Goal: Navigation & Orientation: Find specific page/section

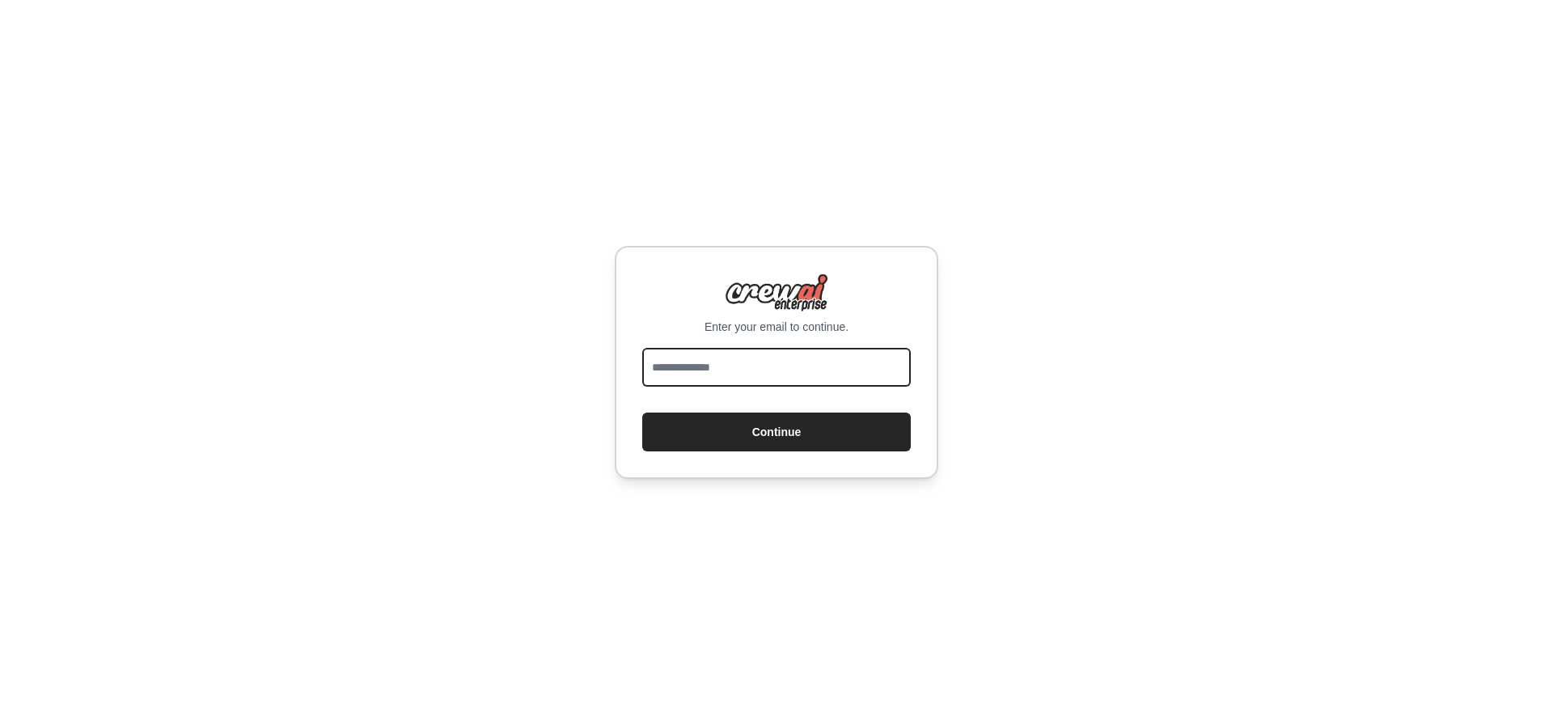
click at [690, 357] on input "email" at bounding box center [776, 367] width 269 height 39
click at [714, 354] on input "email" at bounding box center [776, 367] width 269 height 39
type input "**********"
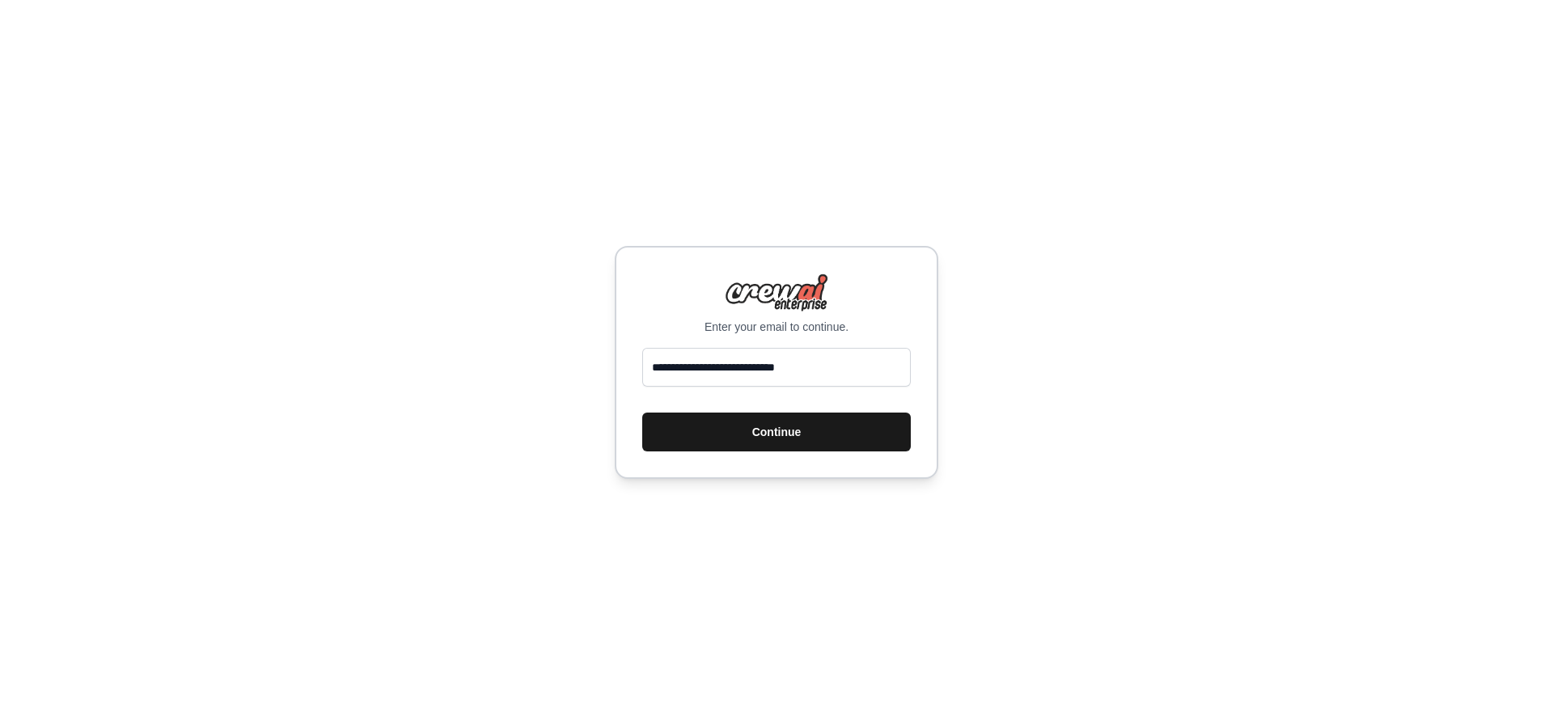
click at [769, 439] on button "Continue" at bounding box center [776, 432] width 269 height 39
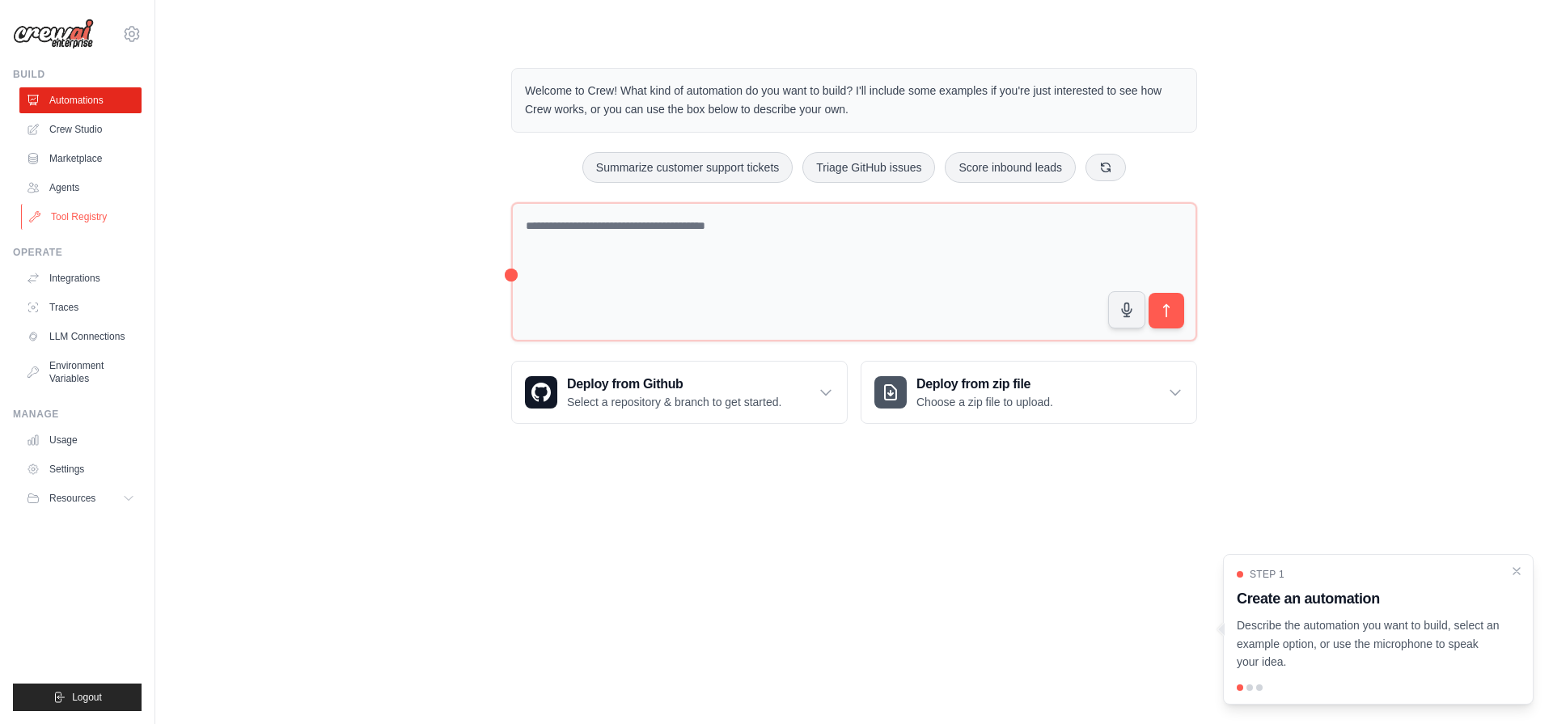
click at [72, 211] on link "Tool Registry" at bounding box center [82, 217] width 122 height 26
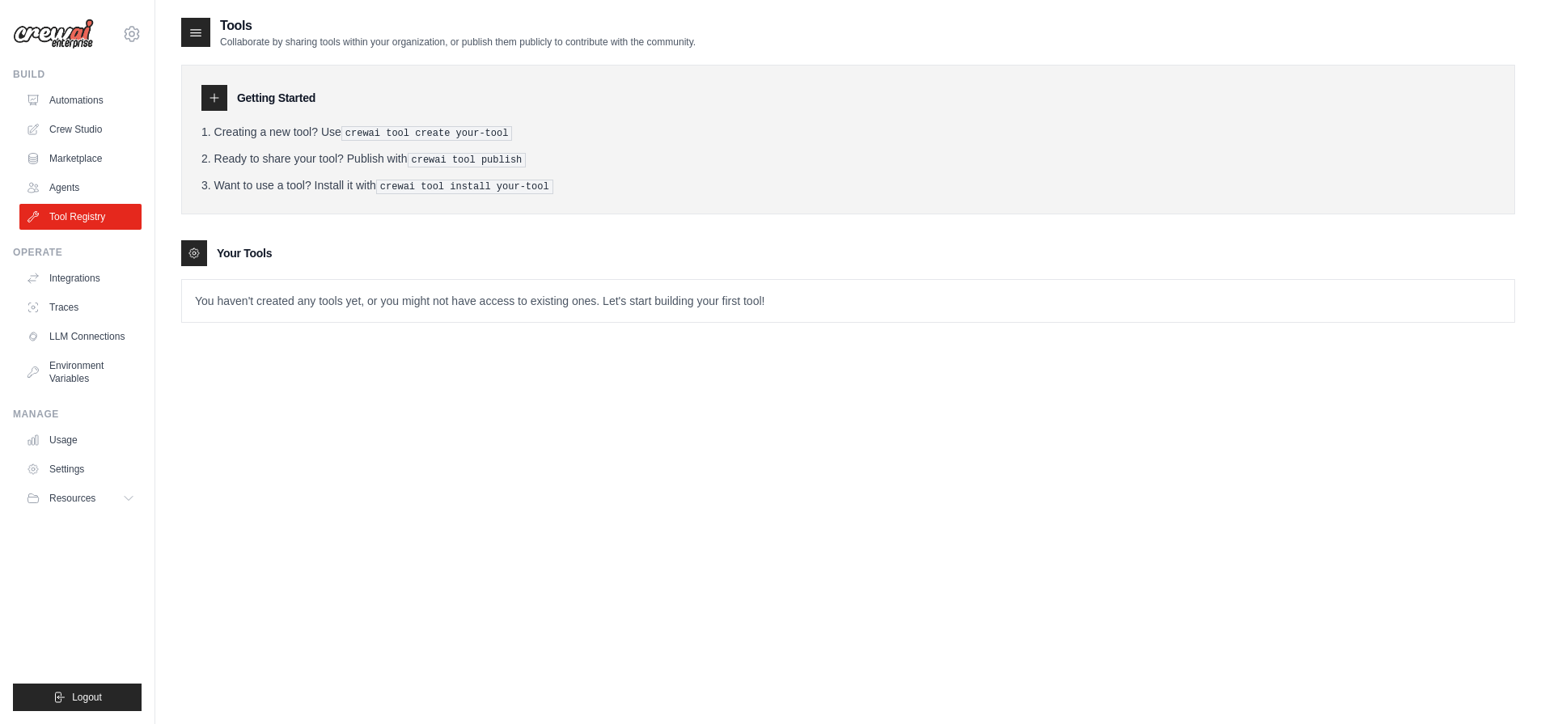
click at [197, 32] on icon at bounding box center [196, 32] width 16 height 16
click at [125, 28] on icon at bounding box center [131, 33] width 19 height 19
click at [674, 434] on div "Tools Collaborate by sharing tools within your organization, or publish them pu…" at bounding box center [848, 378] width 1334 height 724
